Goal: Obtain resource: Obtain resource

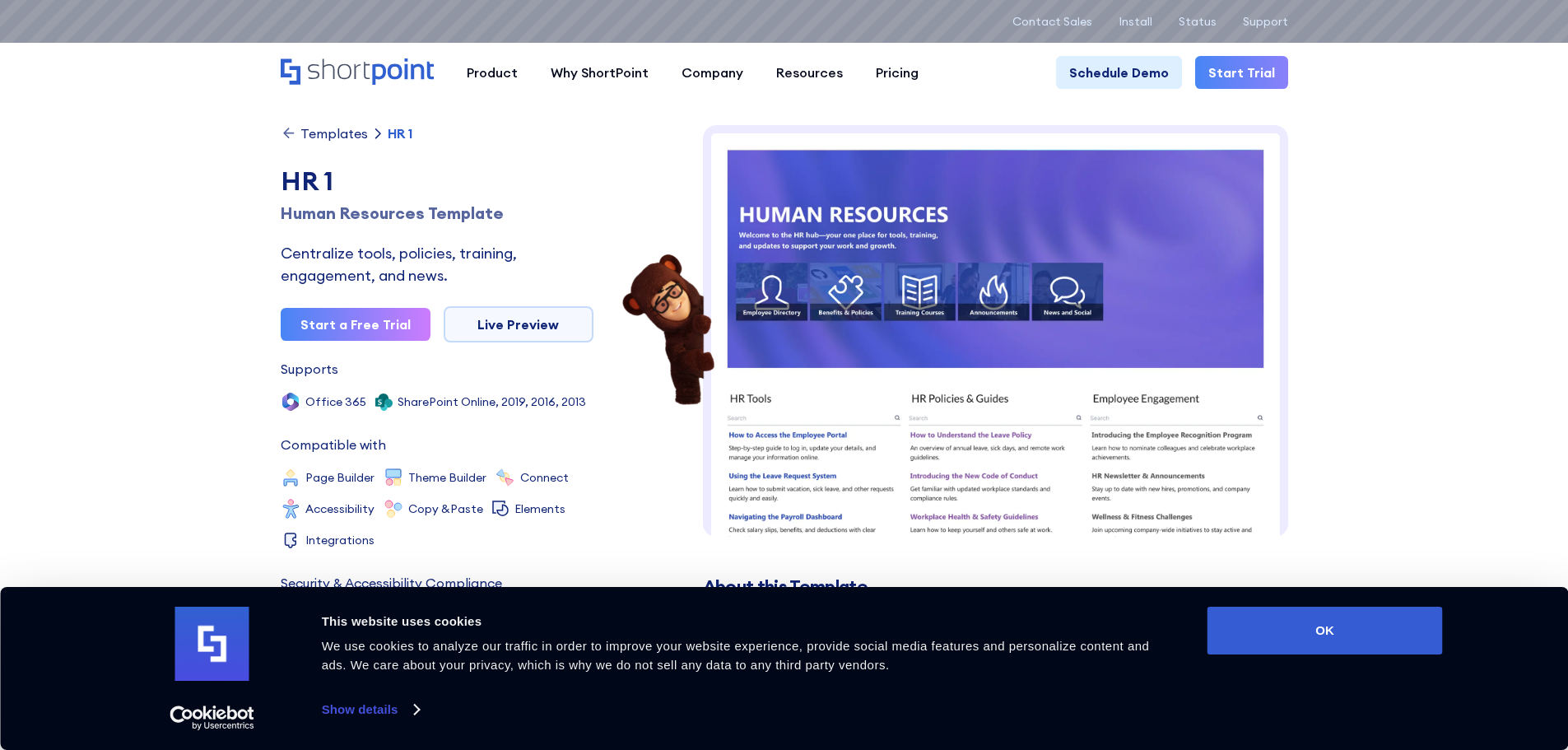
click at [1115, 353] on img at bounding box center [996, 640] width 585 height 1030
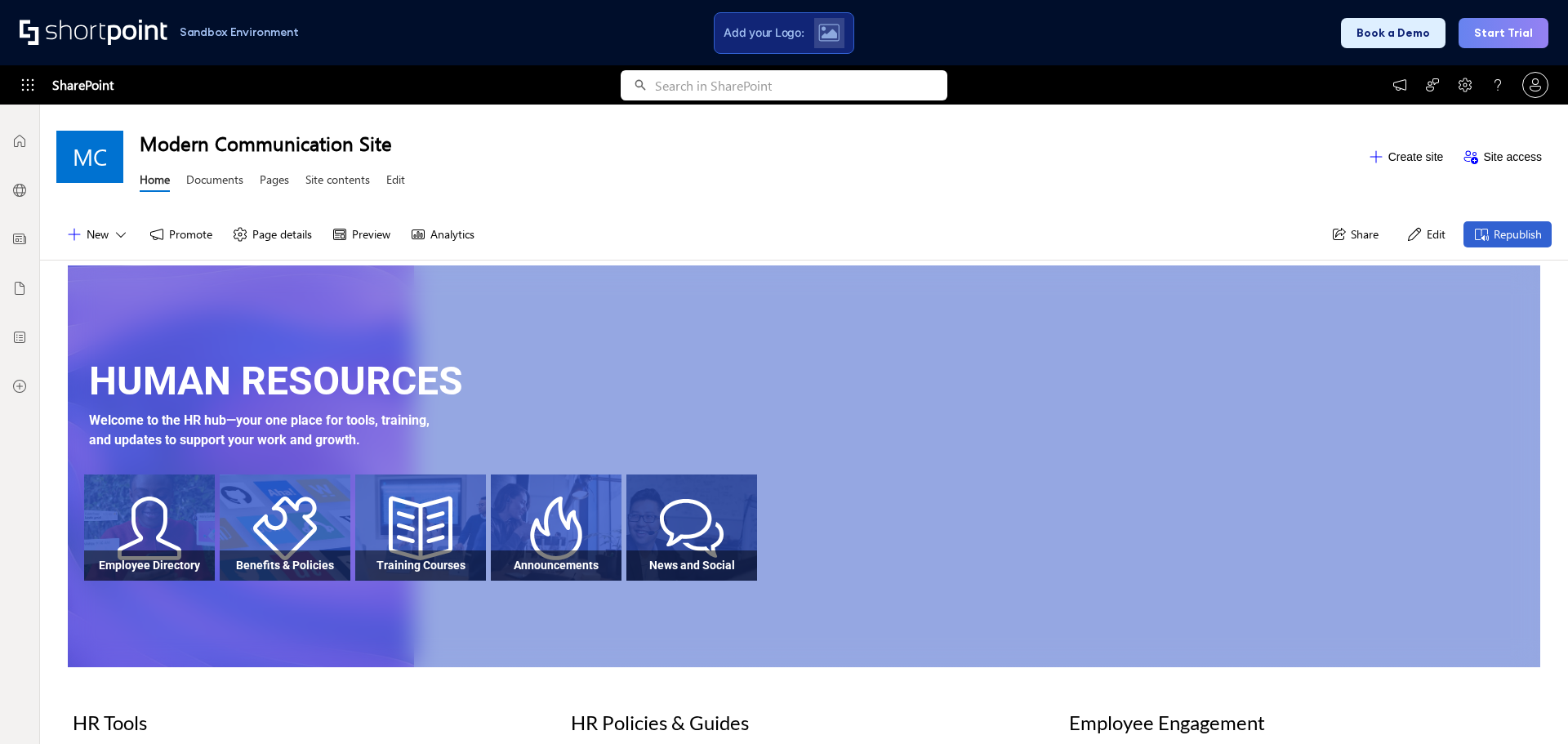
scroll to position [12, 12]
click at [172, 549] on div at bounding box center [149, 541] width 130 height 76
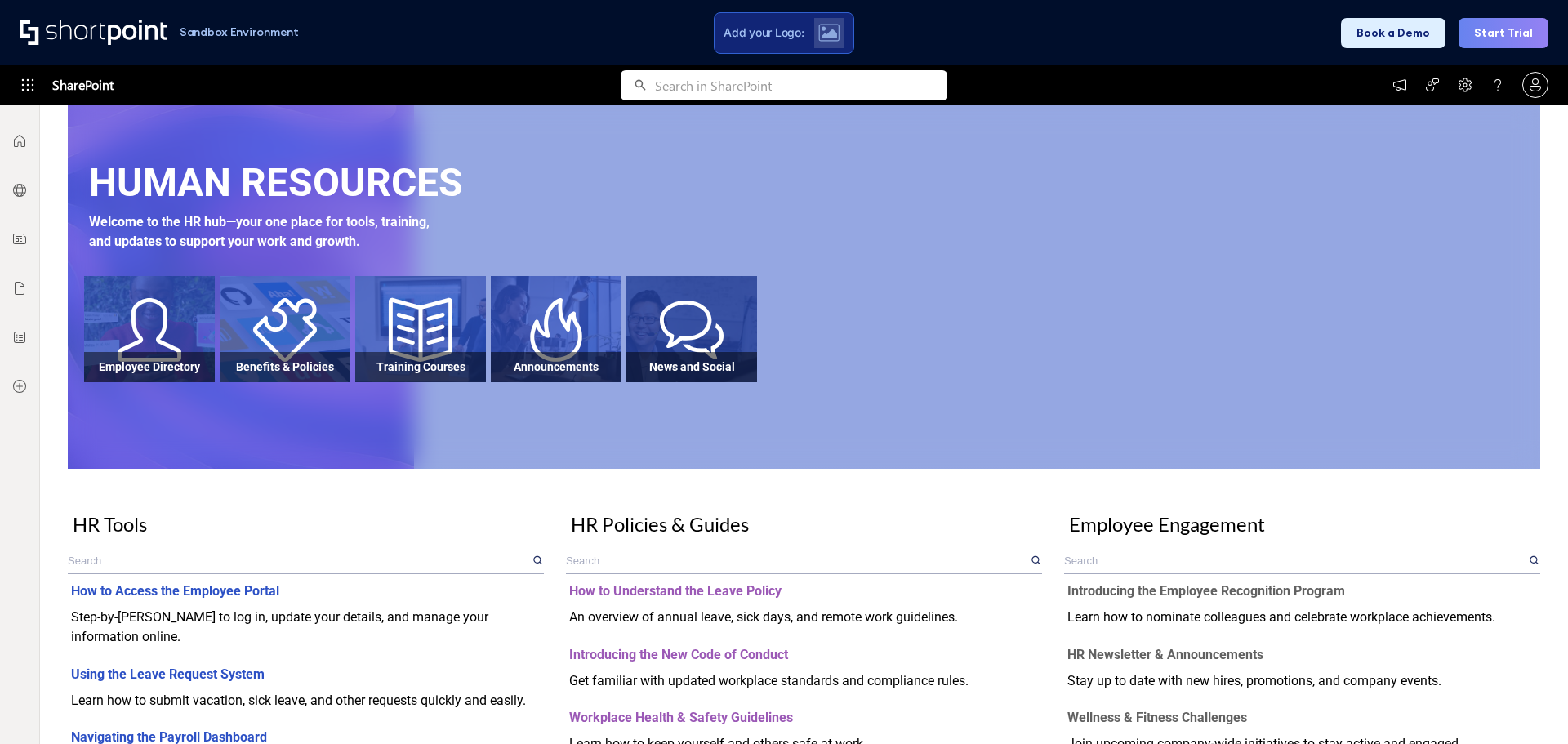
scroll to position [201, 0]
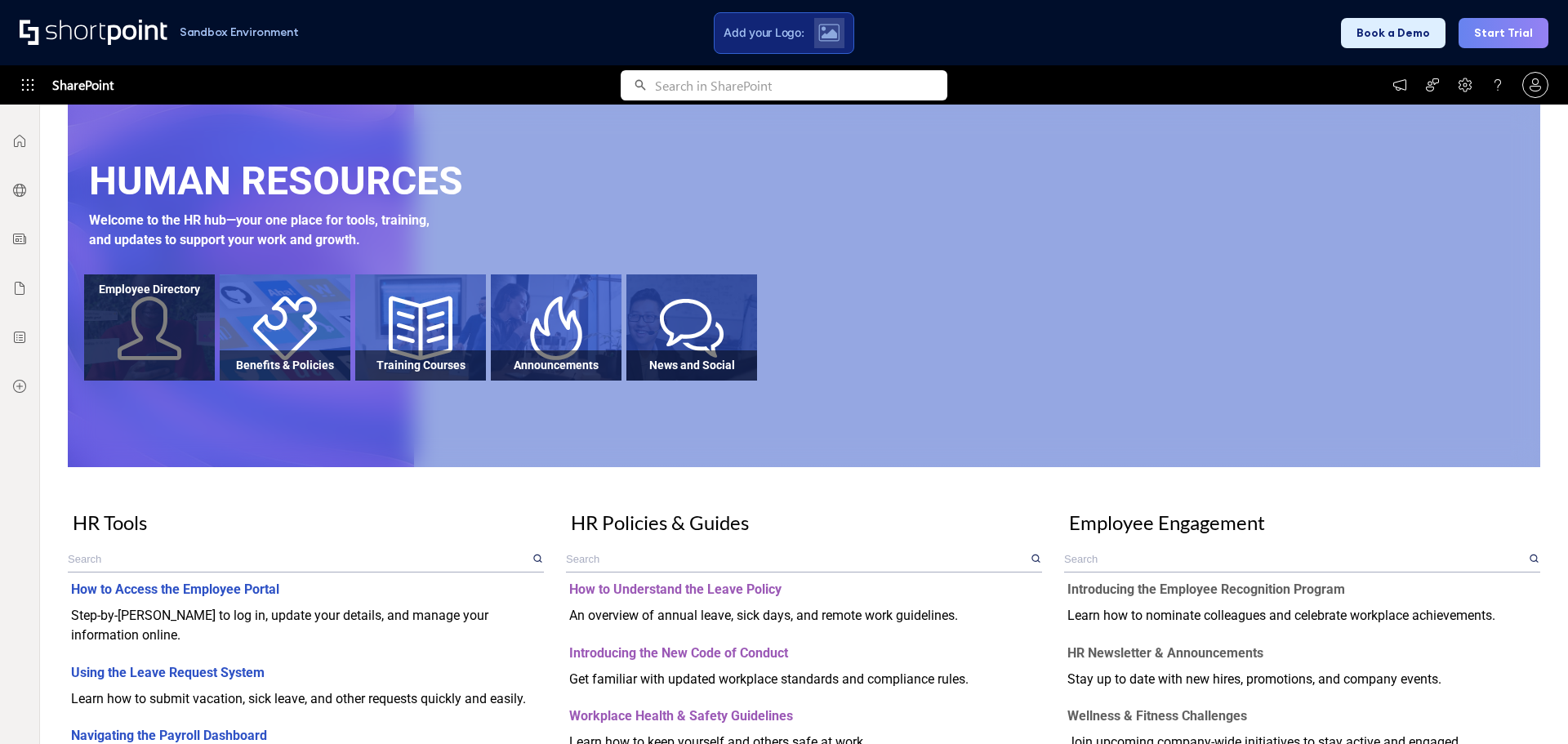
click at [175, 327] on div at bounding box center [149, 342] width 130 height 76
click at [861, 360] on div "Employee Directory Benefits & Policies Training Courses Announcements News and …" at bounding box center [812, 330] width 1455 height 111
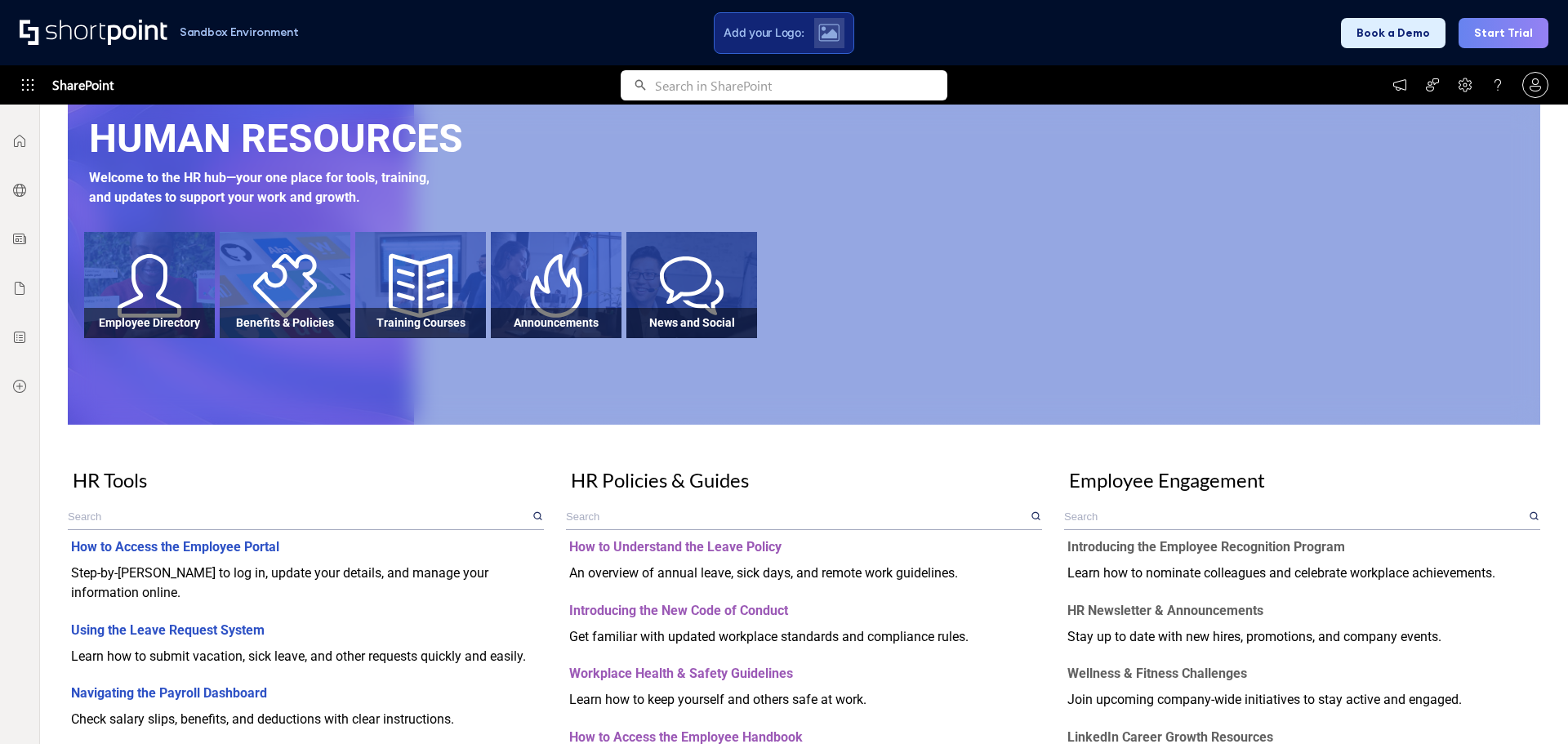
scroll to position [256, 0]
